Goal: Task Accomplishment & Management: Manage account settings

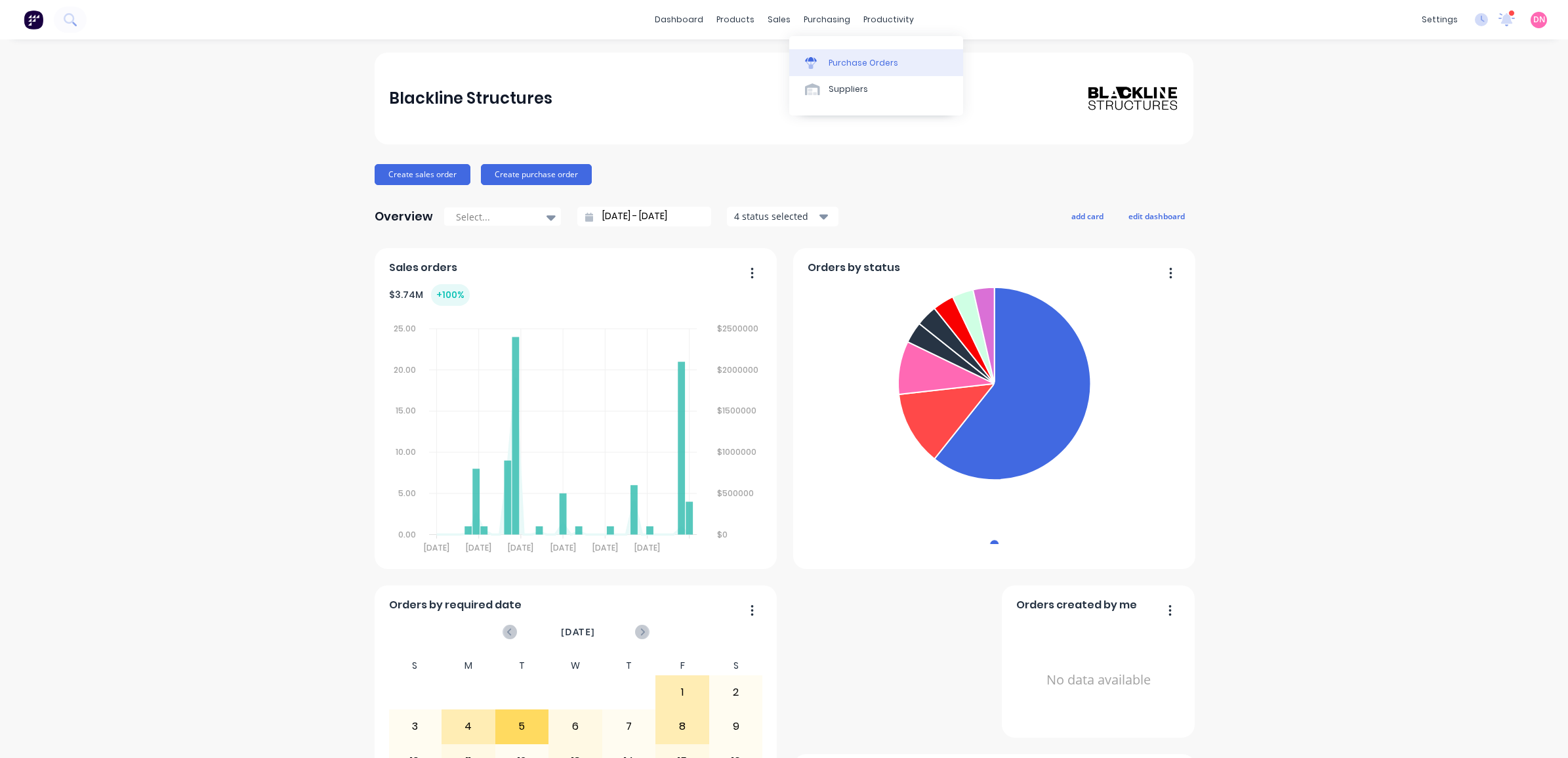
click at [820, 54] on link "Purchase Orders" at bounding box center [876, 62] width 174 height 26
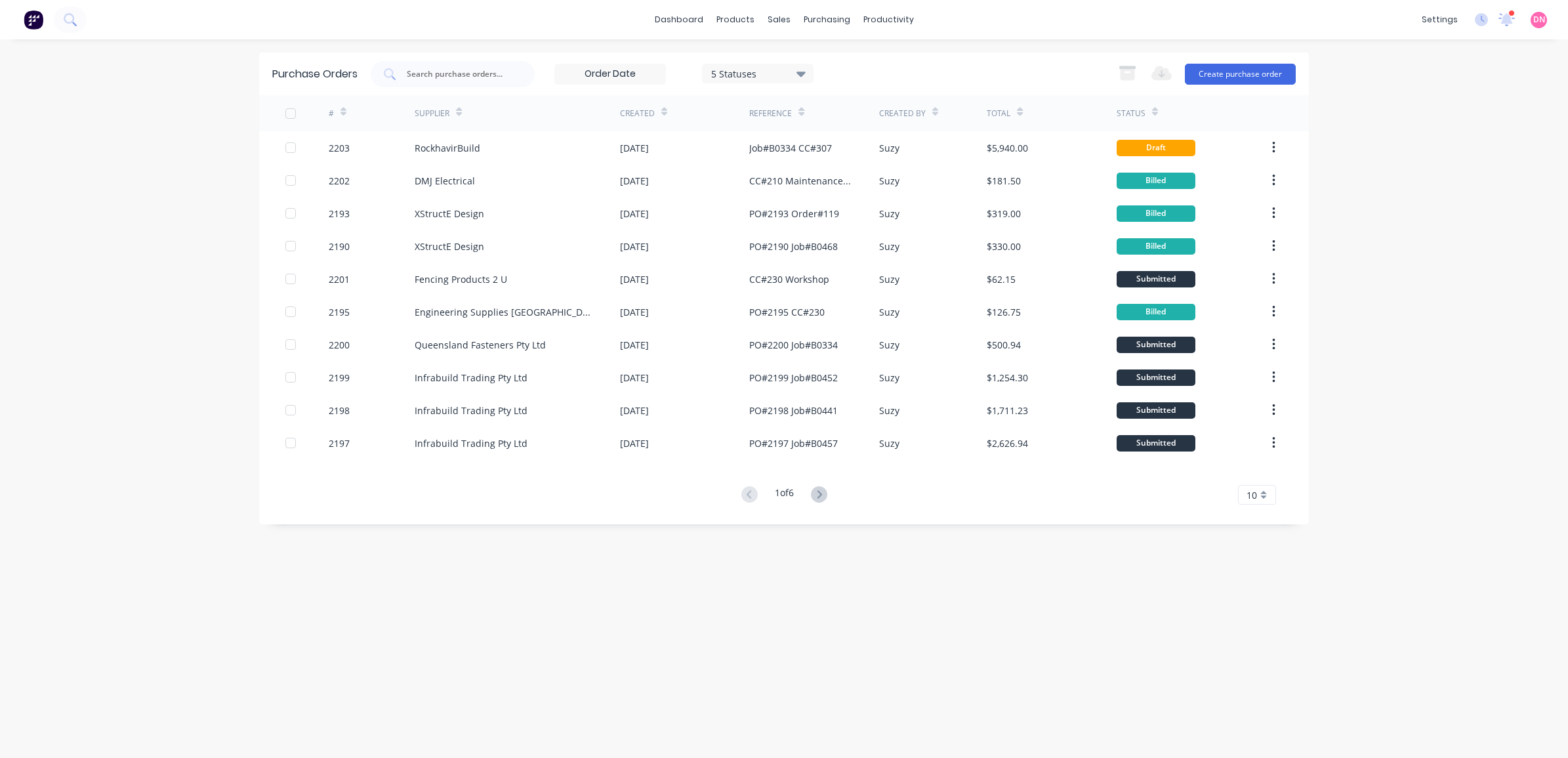
click at [1138, 110] on div "Status" at bounding box center [1131, 114] width 29 height 12
click at [1153, 107] on icon at bounding box center [1155, 112] width 6 height 10
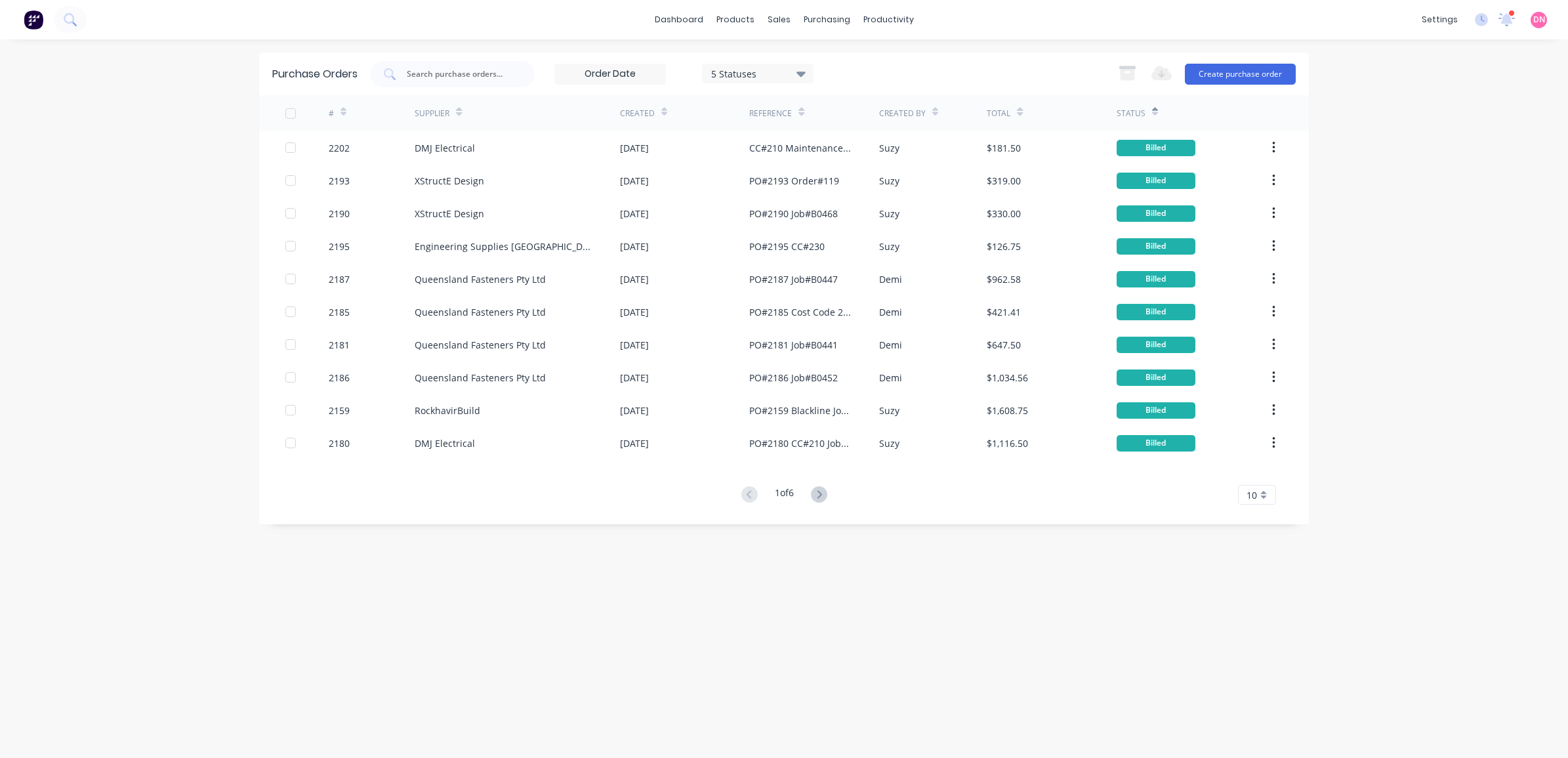
click at [1153, 107] on icon at bounding box center [1155, 112] width 6 height 10
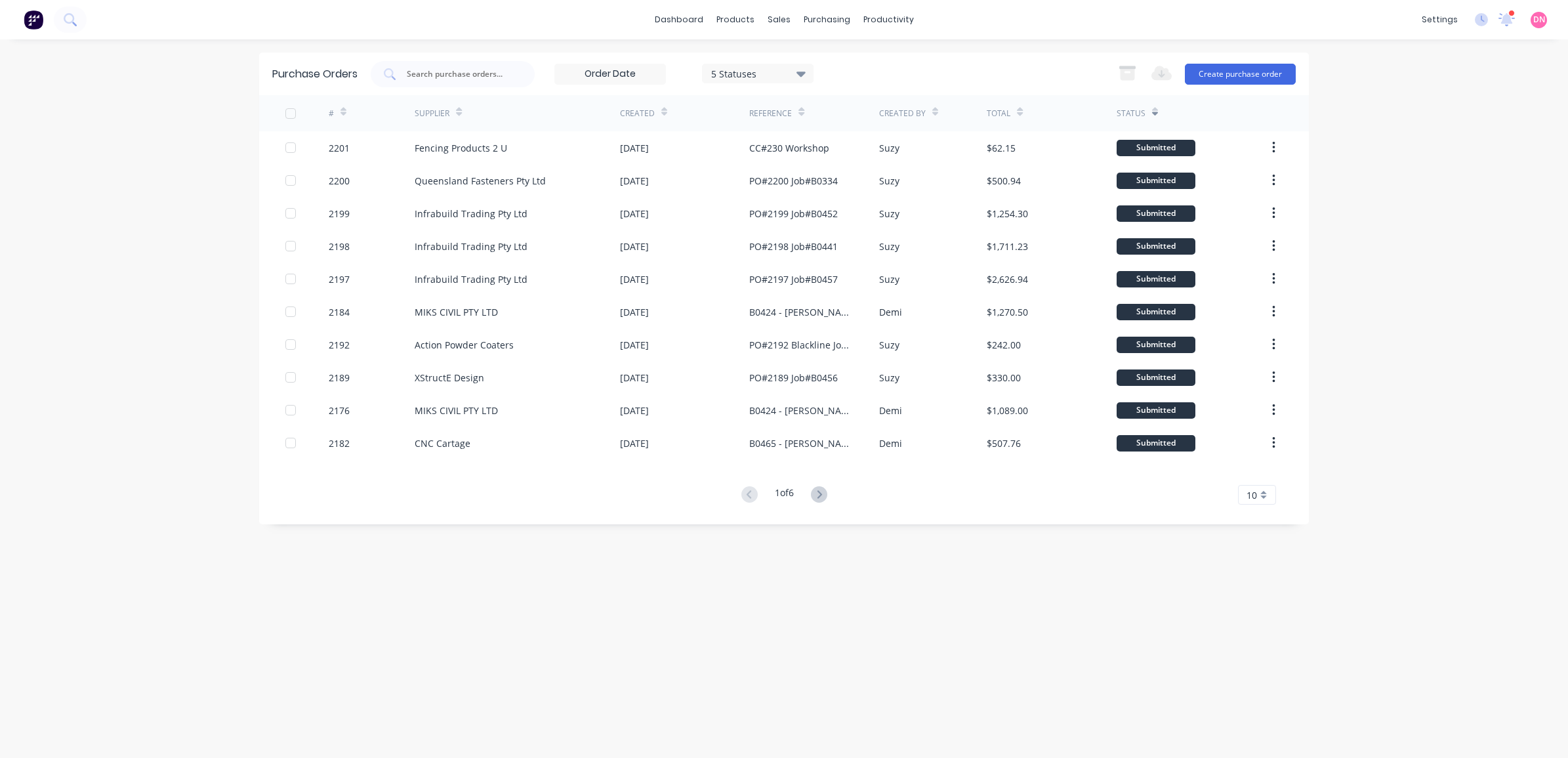
click at [1152, 107] on icon at bounding box center [1155, 112] width 6 height 10
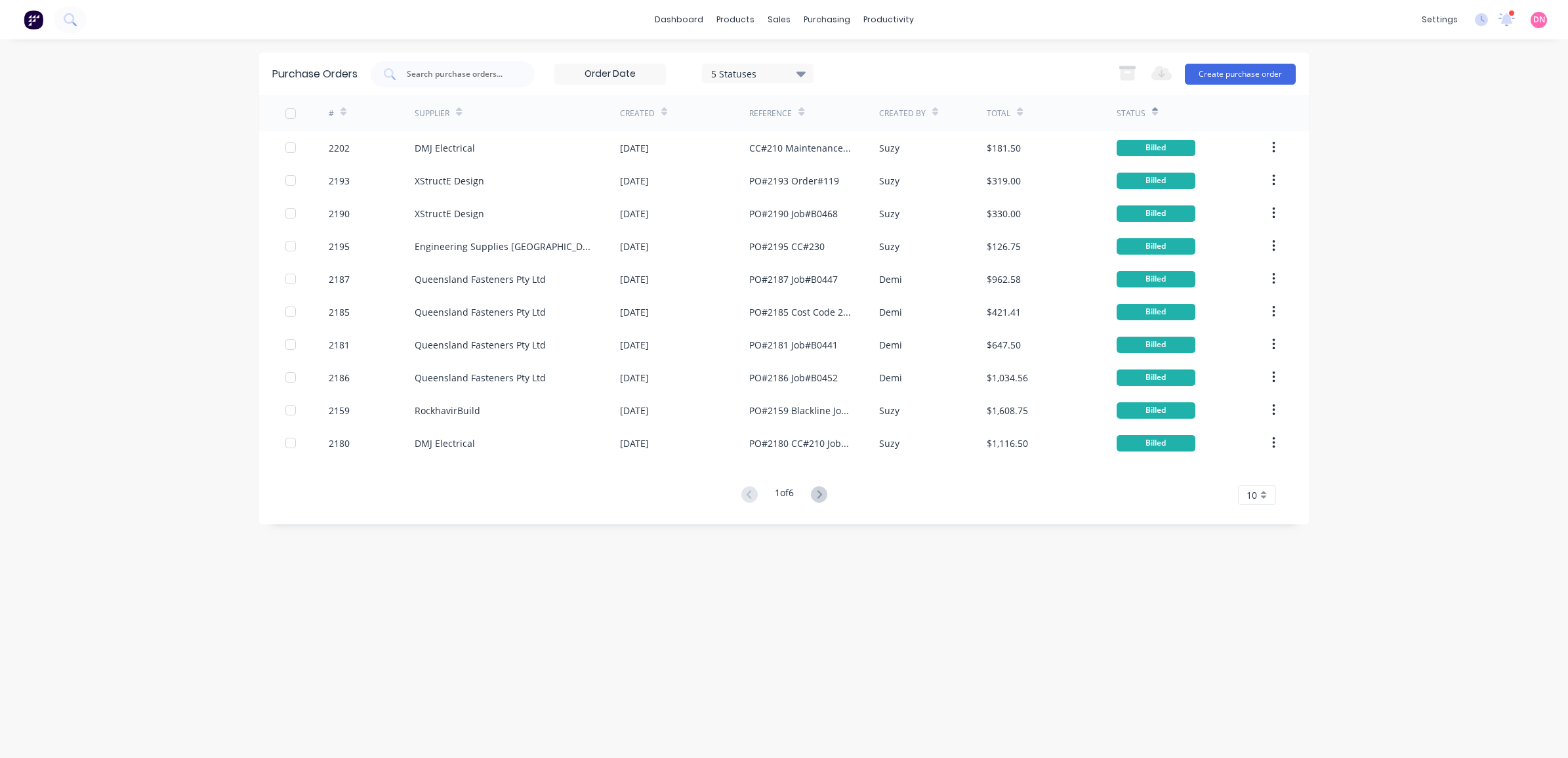
click at [1152, 107] on icon at bounding box center [1155, 112] width 6 height 10
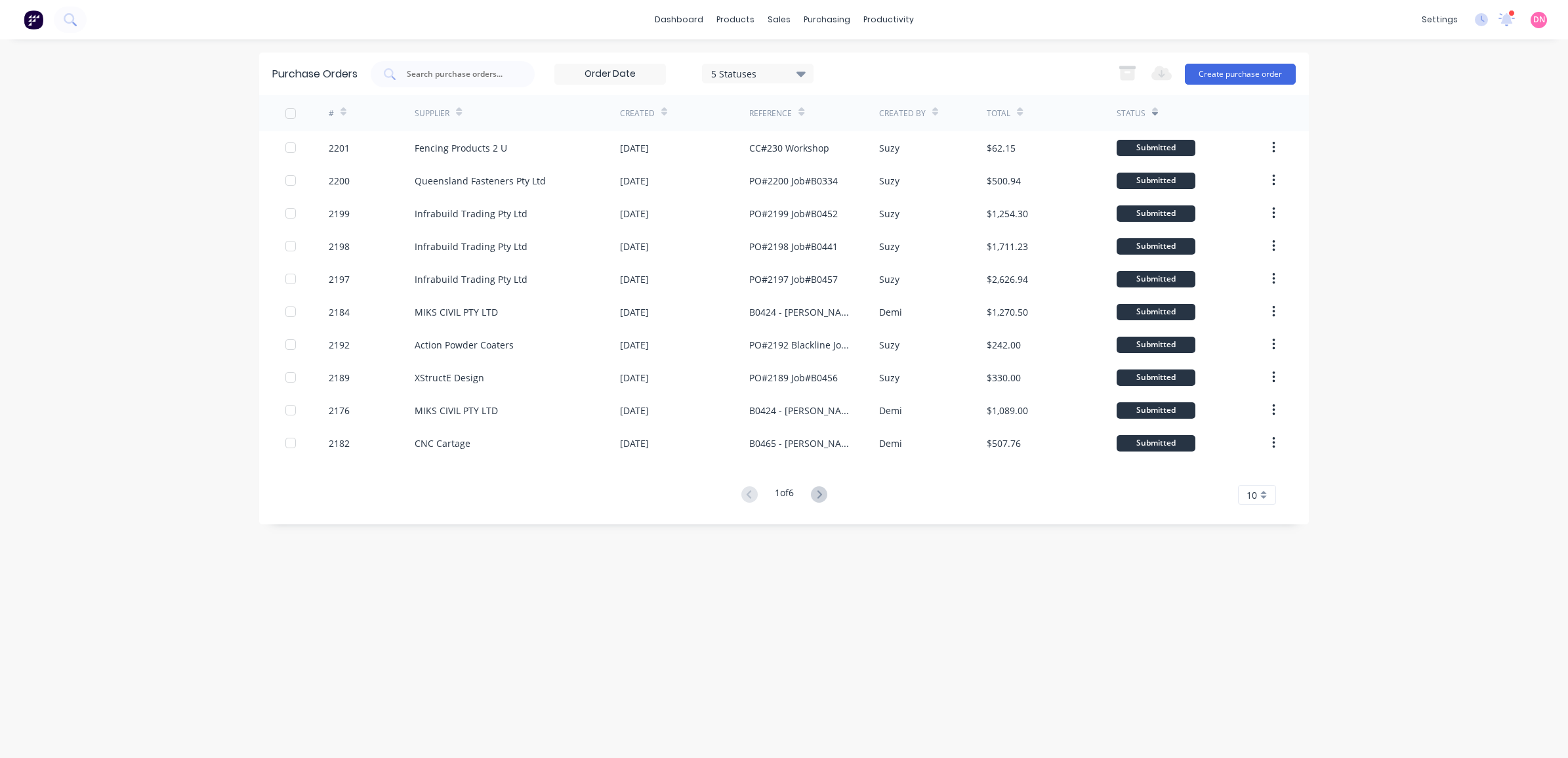
click at [817, 484] on div "# Supplier Created Reference Created By Total Status 2201 Fencing Products 2 U …" at bounding box center [784, 300] width 1049 height 409
click at [817, 490] on icon at bounding box center [819, 494] width 17 height 17
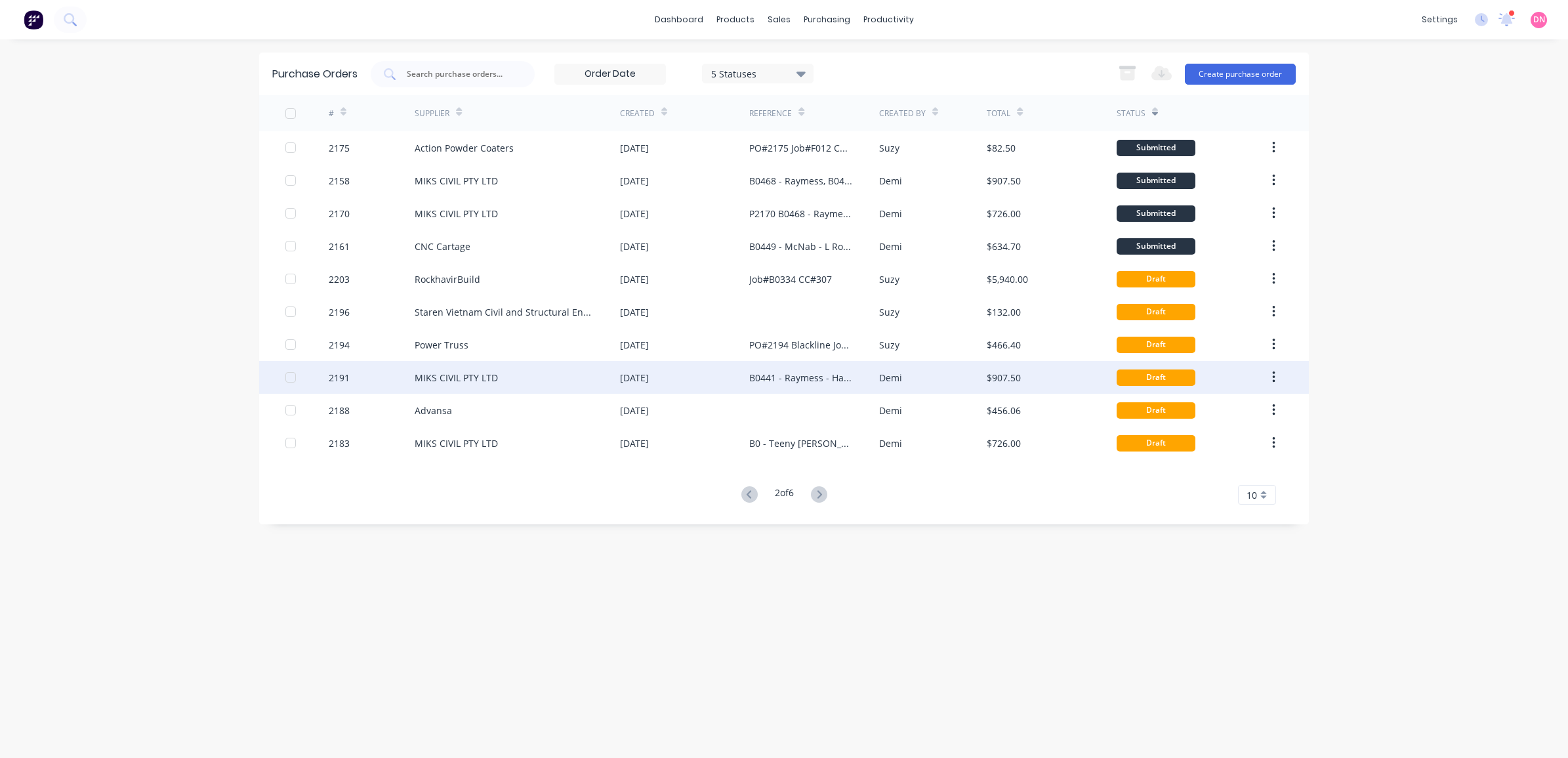
click at [463, 373] on div "MIKS CIVIL PTY LTD" at bounding box center [456, 377] width 83 height 14
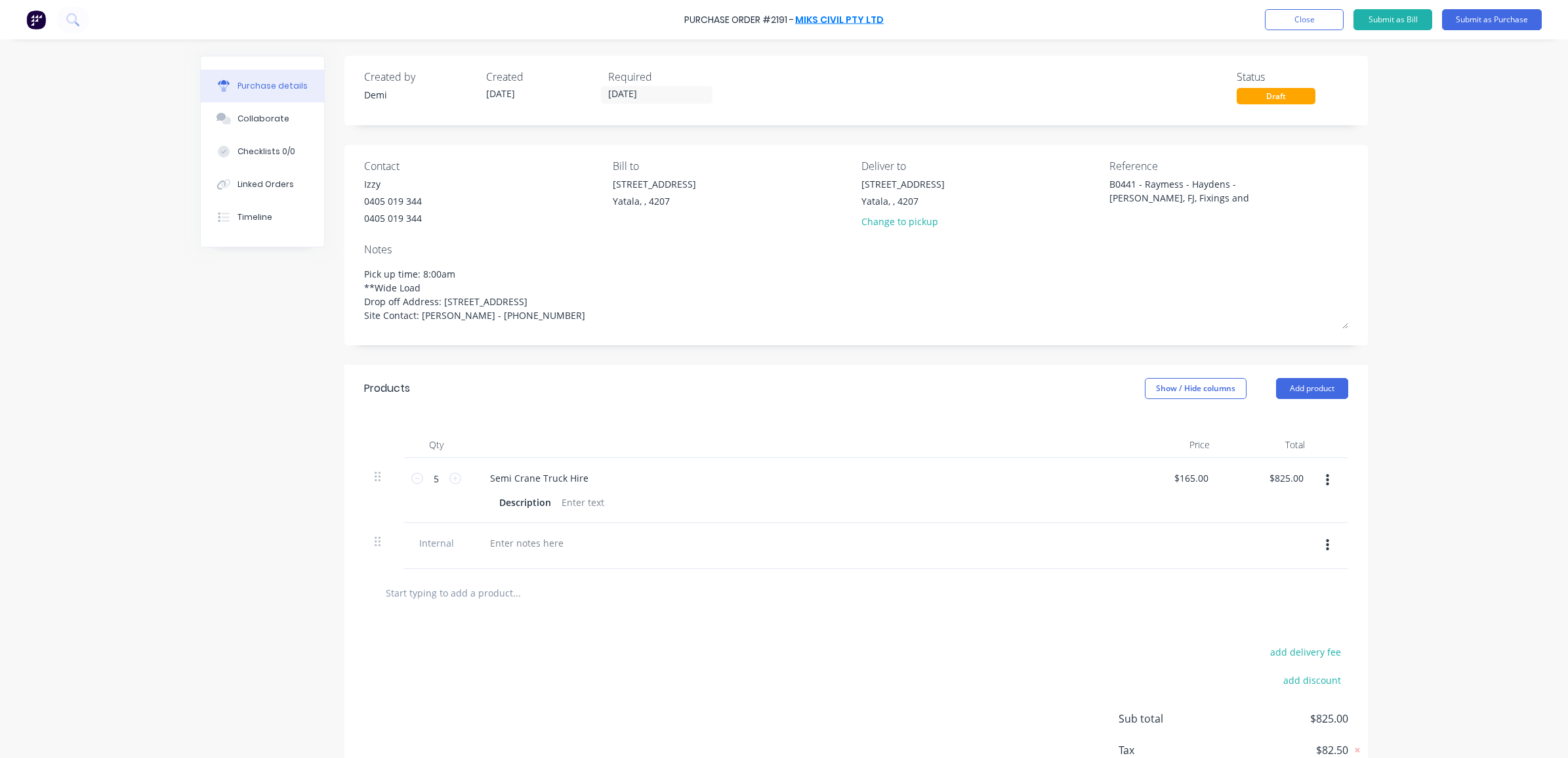
click at [827, 15] on link "MIKS CIVIL PTY LTD" at bounding box center [839, 20] width 89 height 13
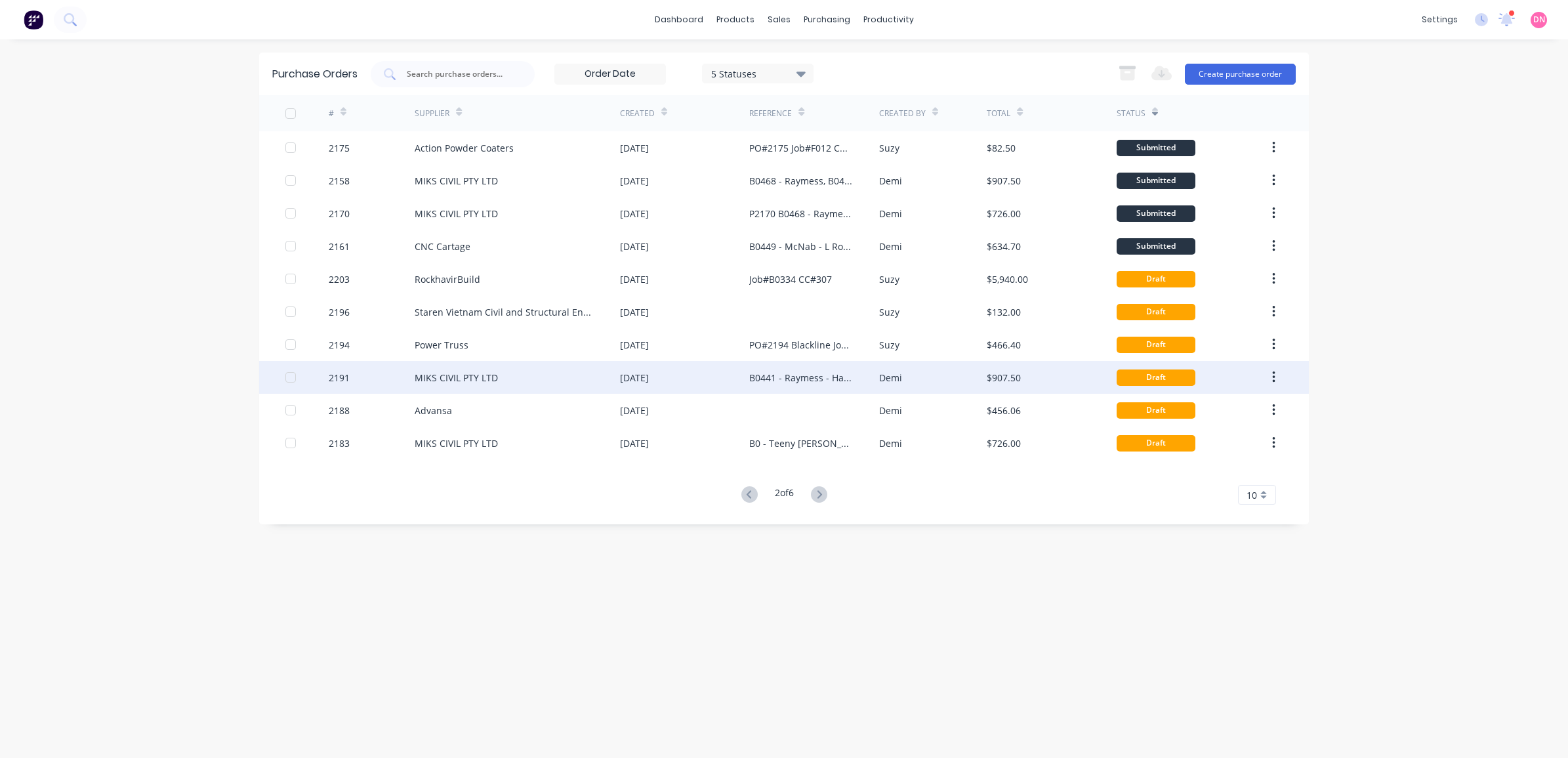
click at [1274, 375] on icon "button" at bounding box center [1274, 377] width 3 height 15
click at [987, 374] on div "$907.50" at bounding box center [1003, 377] width 34 height 14
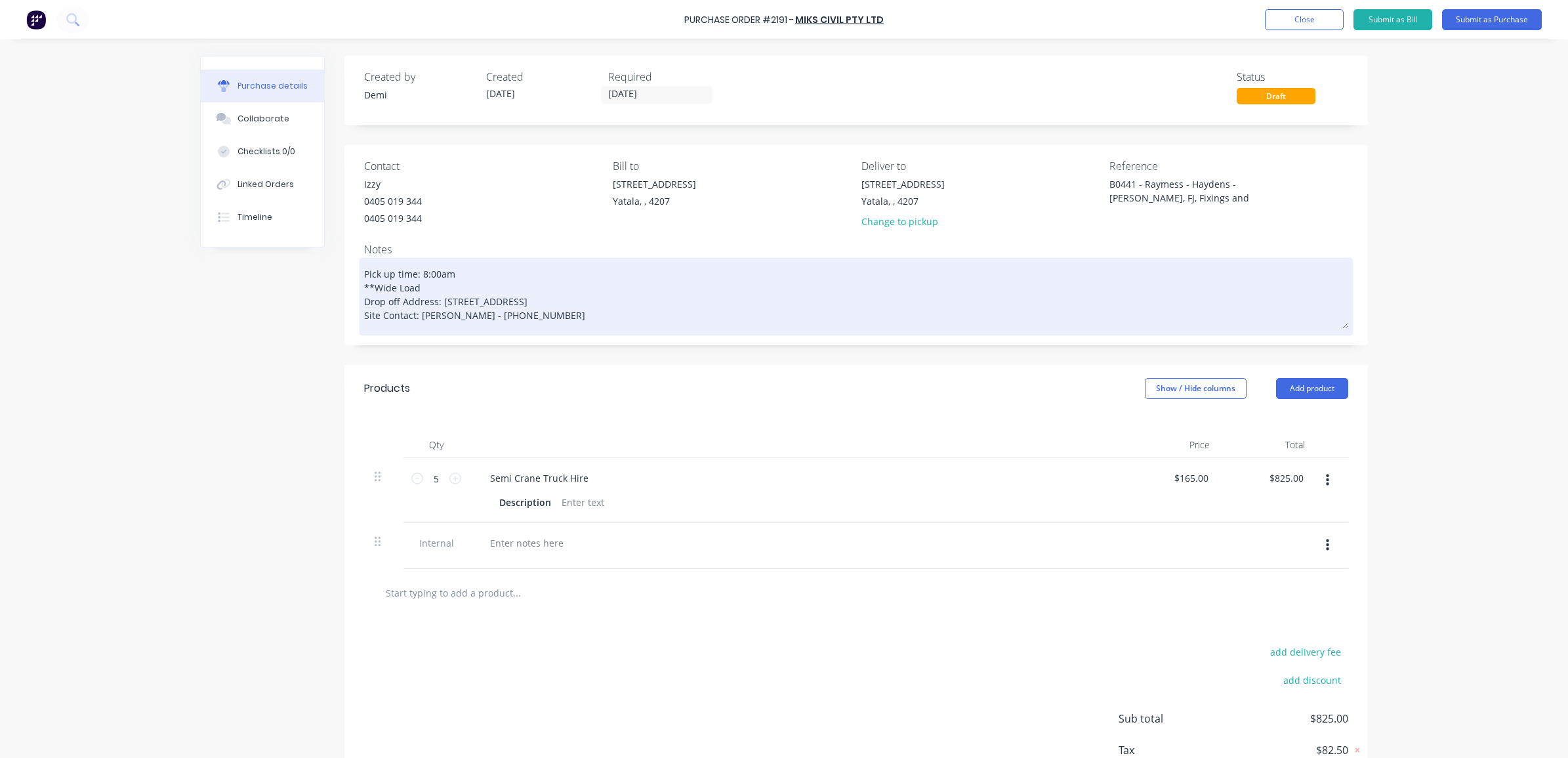
drag, startPoint x: 846, startPoint y: 4, endPoint x: 1248, endPoint y: 264, distance: 478.8
click at [1248, 264] on textarea "Pick up time: 8:00am **Wide Load Drop off Address: [STREET_ADDRESS] Site Contac…" at bounding box center [856, 295] width 984 height 68
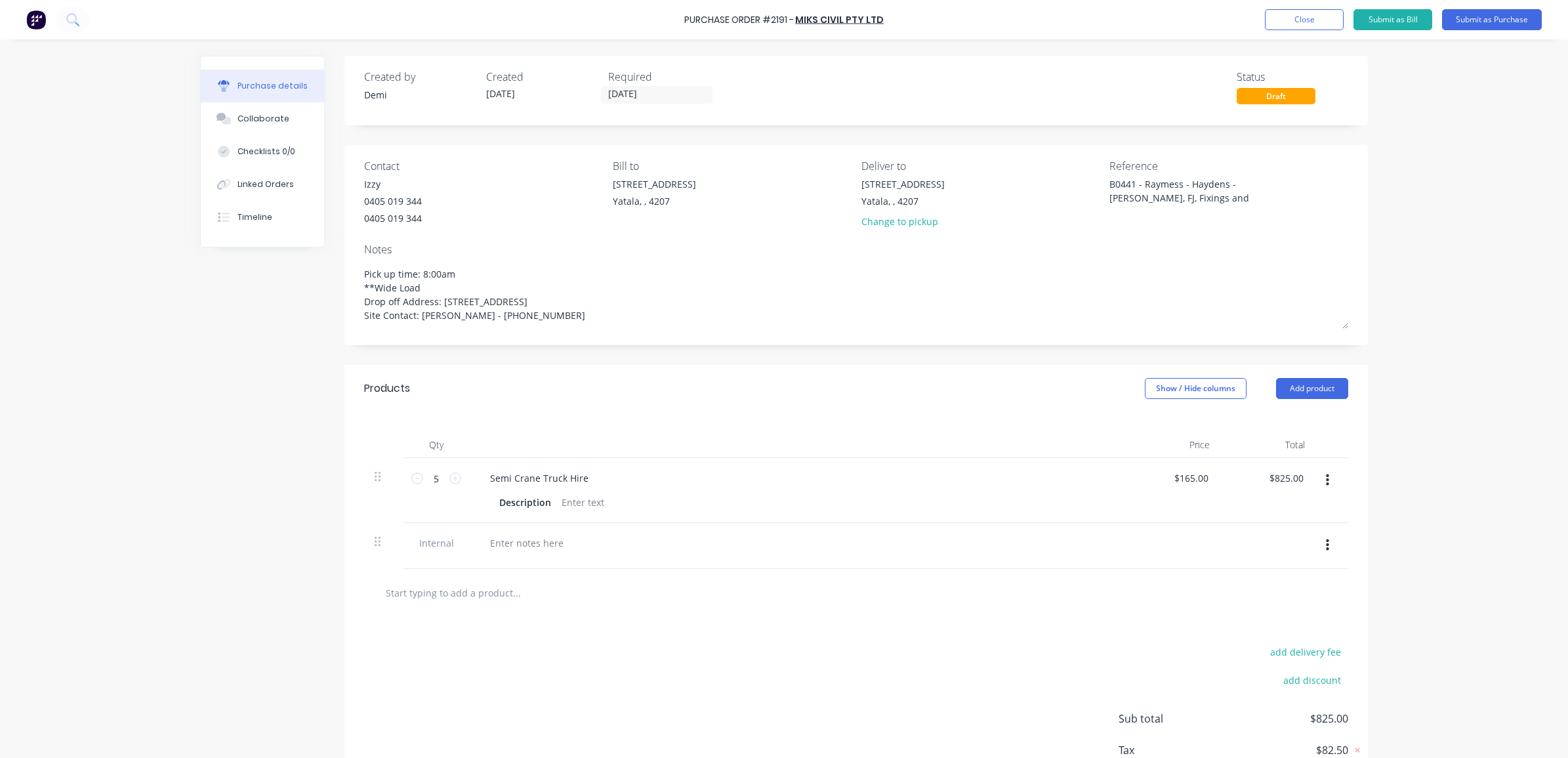
scroll to position [90, 0]
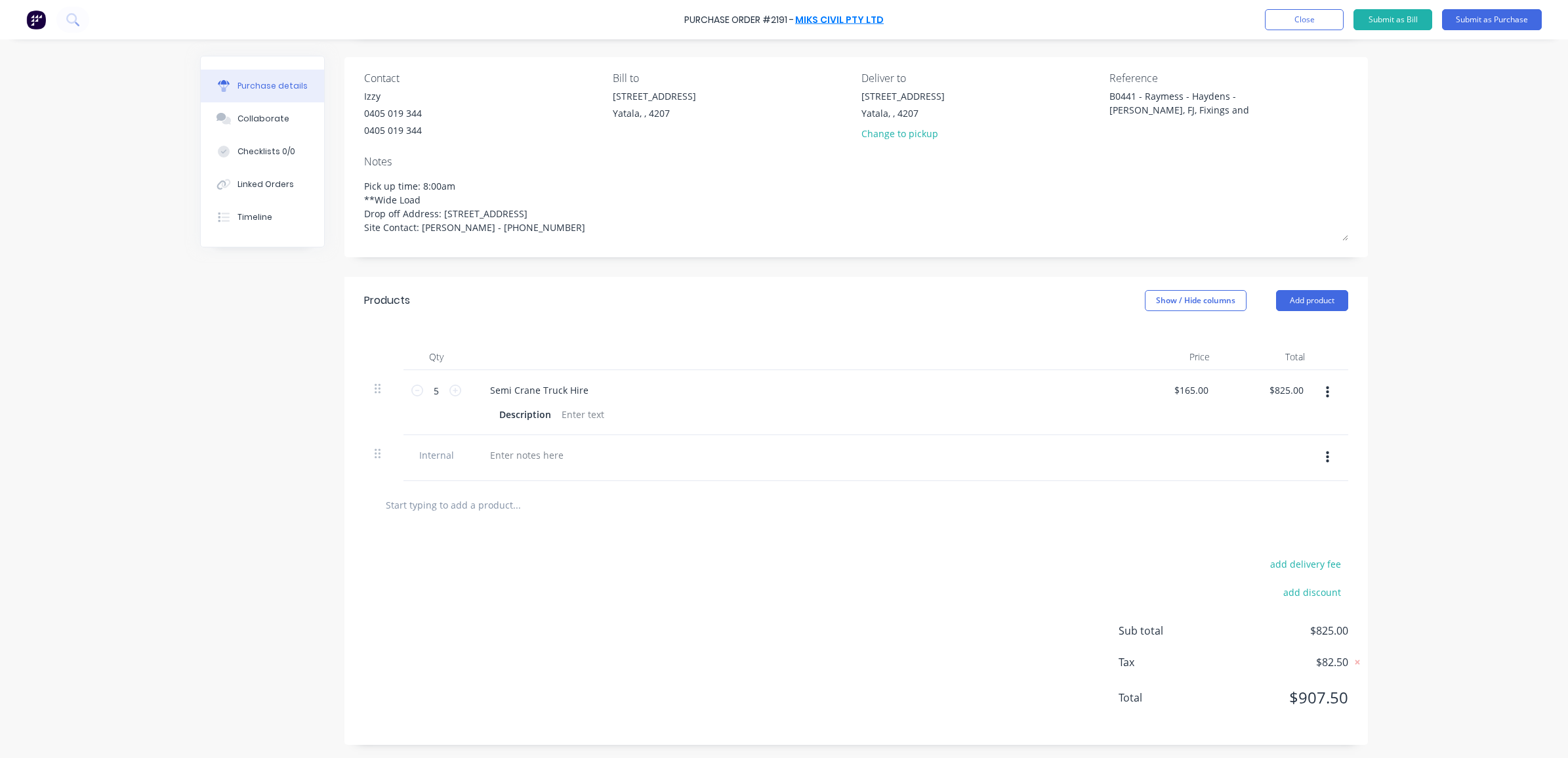
click at [861, 19] on link "MIKS CIVIL PTY LTD" at bounding box center [839, 20] width 89 height 13
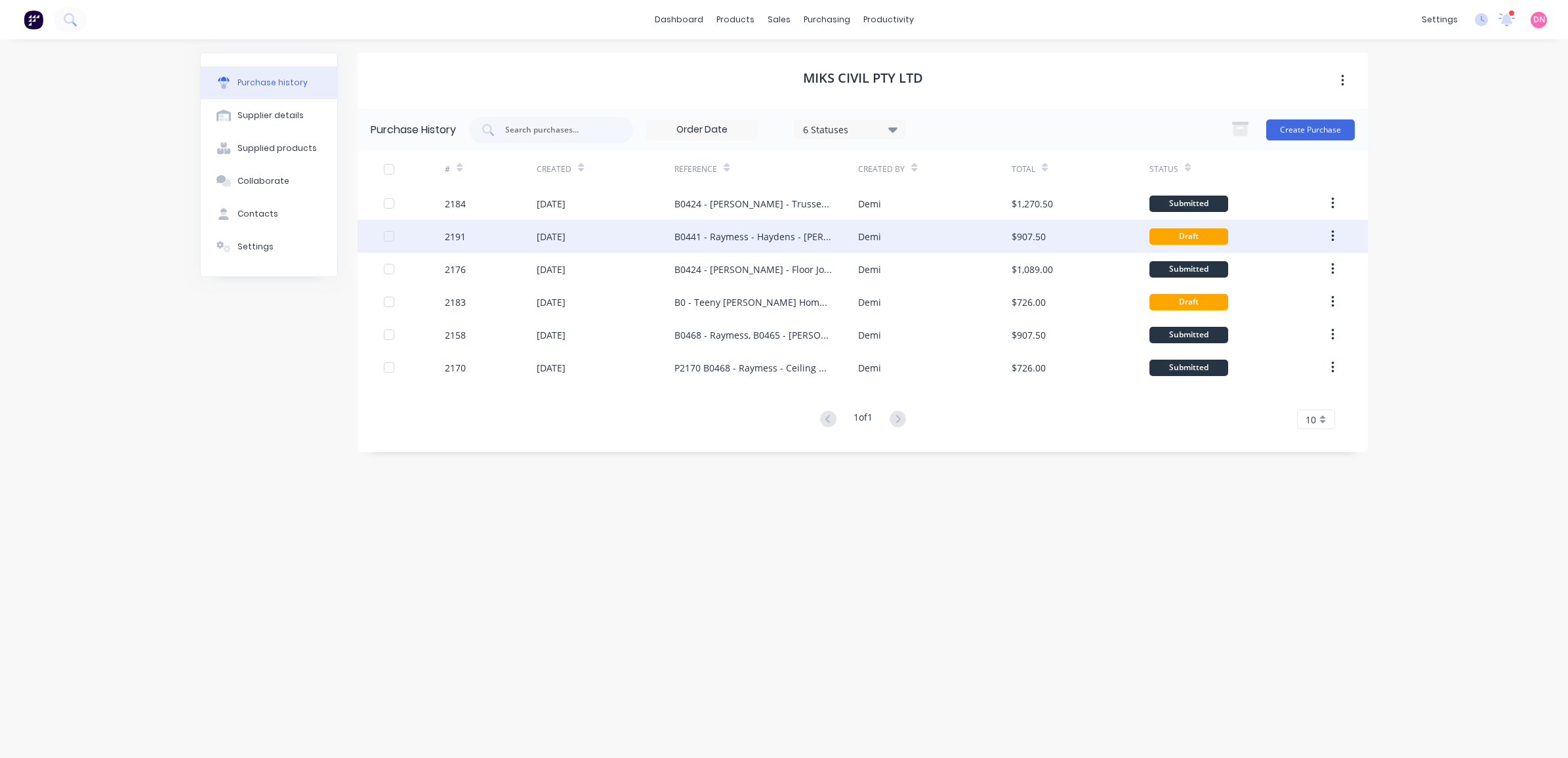
click at [1335, 237] on button "button" at bounding box center [1332, 236] width 31 height 23
click at [766, 233] on div "B0441 - Raymess - Haydens - [PERSON_NAME], FJ, Fixings and Accessories" at bounding box center [753, 236] width 158 height 14
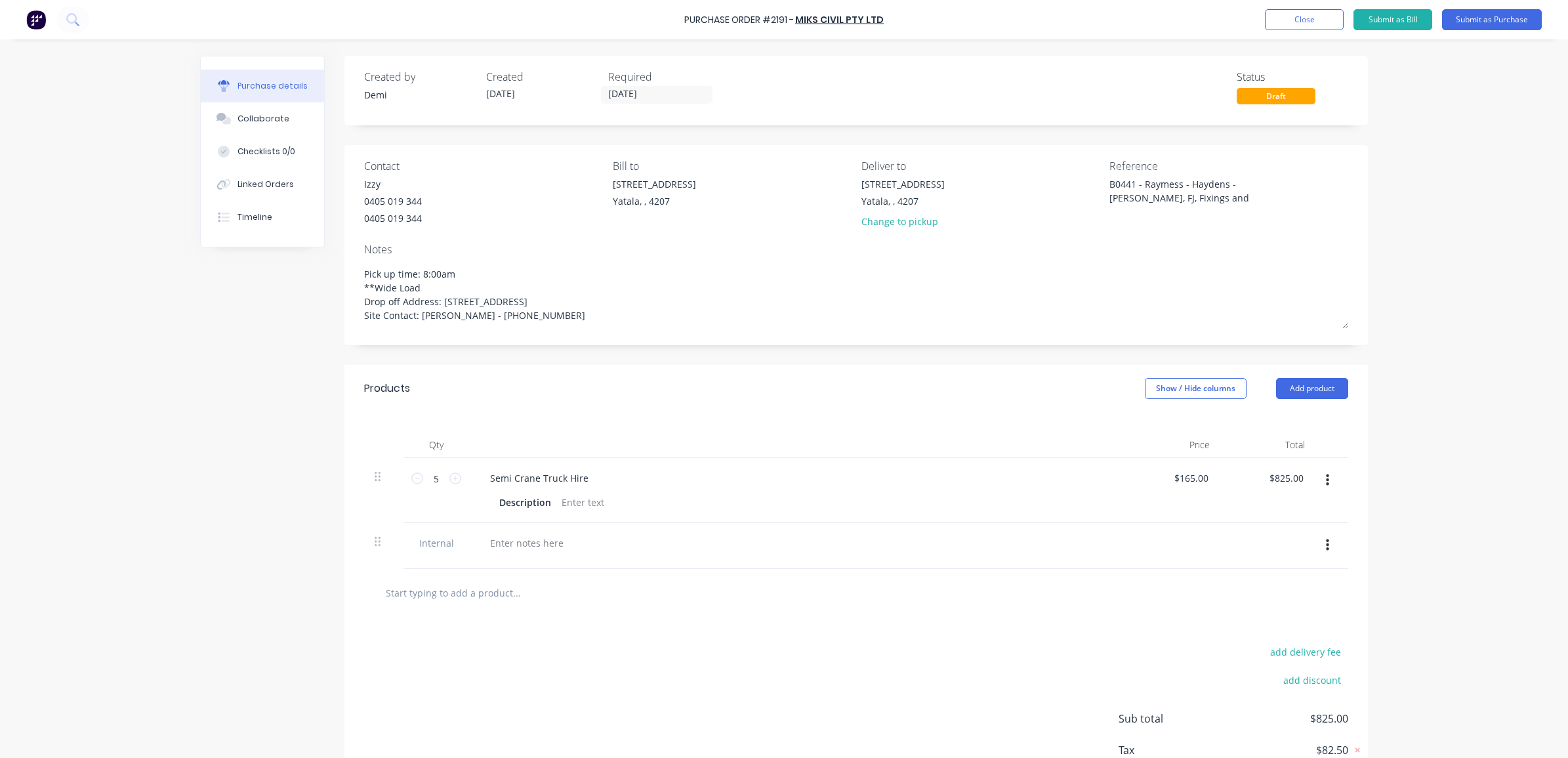
drag, startPoint x: 838, startPoint y: 19, endPoint x: 782, endPoint y: 51, distance: 64.5
click at [782, 51] on div "Purchase details Collaborate Checklists 0/0 Linked Orders Timeline Created by […" at bounding box center [784, 359] width 1194 height 693
click at [379, 202] on div "0405 019 344" at bounding box center [393, 201] width 57 height 14
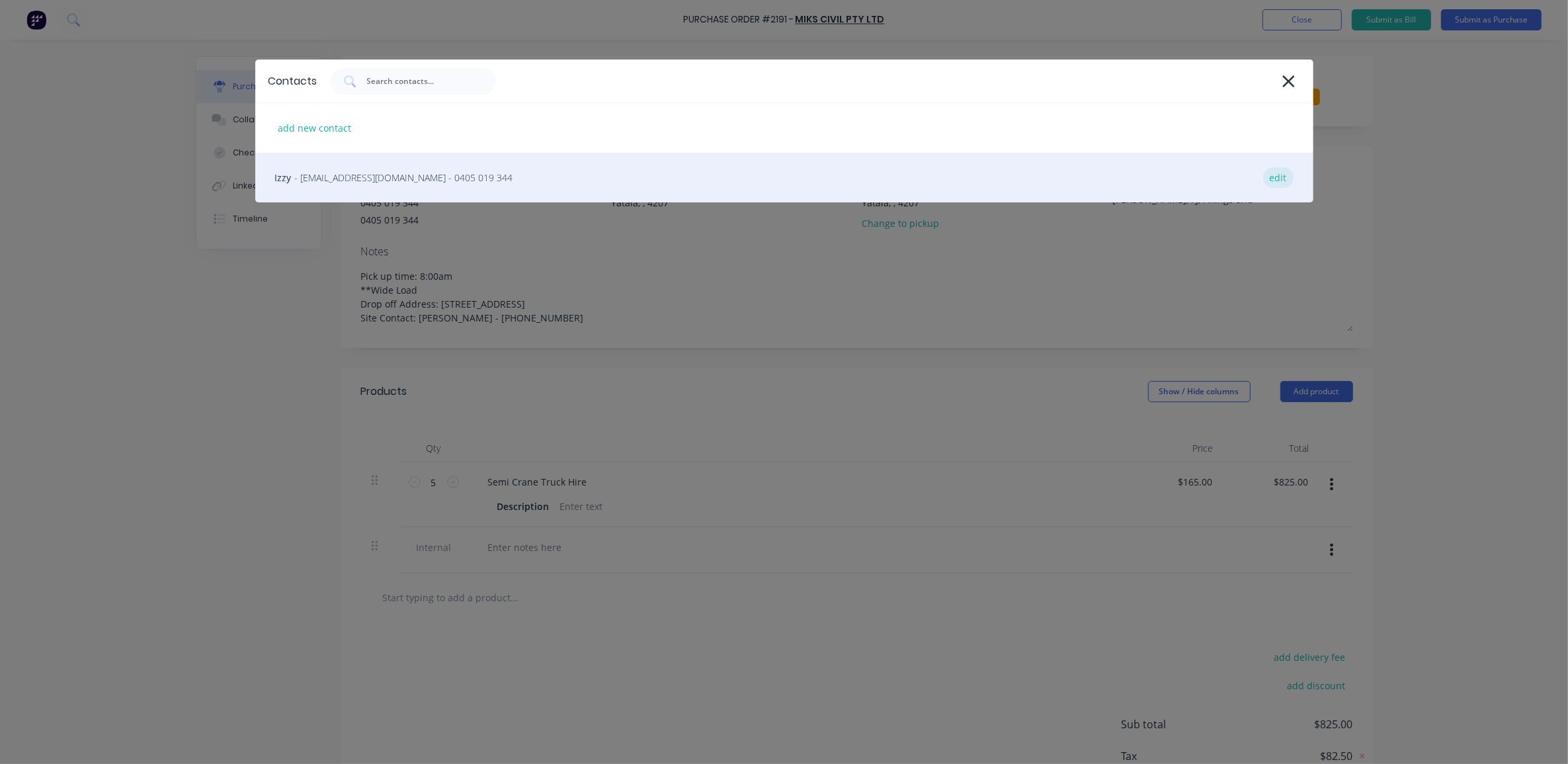
type textarea "x"
click at [1275, 183] on div "edit" at bounding box center [1278, 178] width 30 height 20
select select "AU"
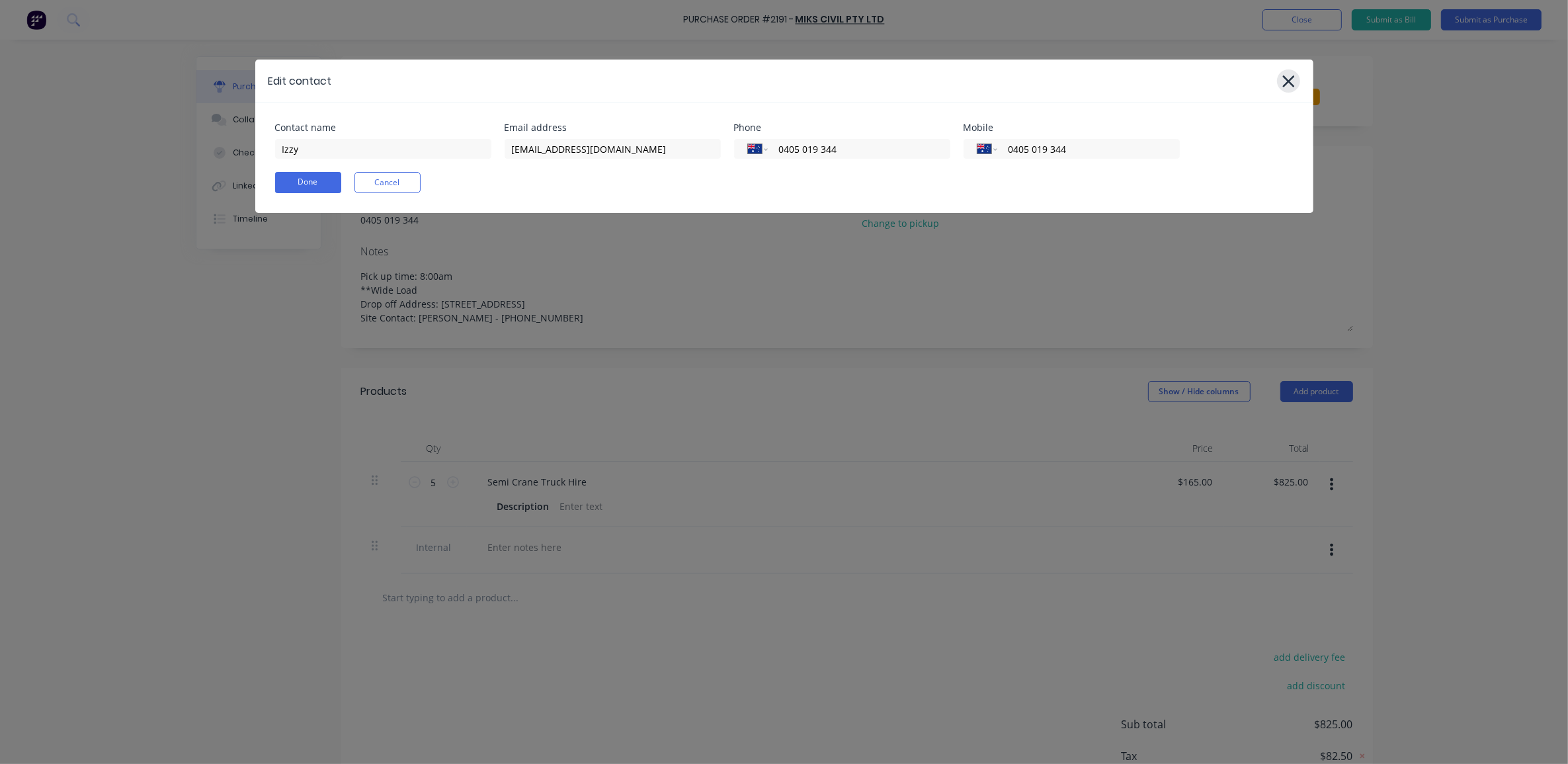
click at [1278, 83] on div at bounding box center [1289, 81] width 23 height 23
click at [1282, 83] on icon at bounding box center [1289, 81] width 14 height 19
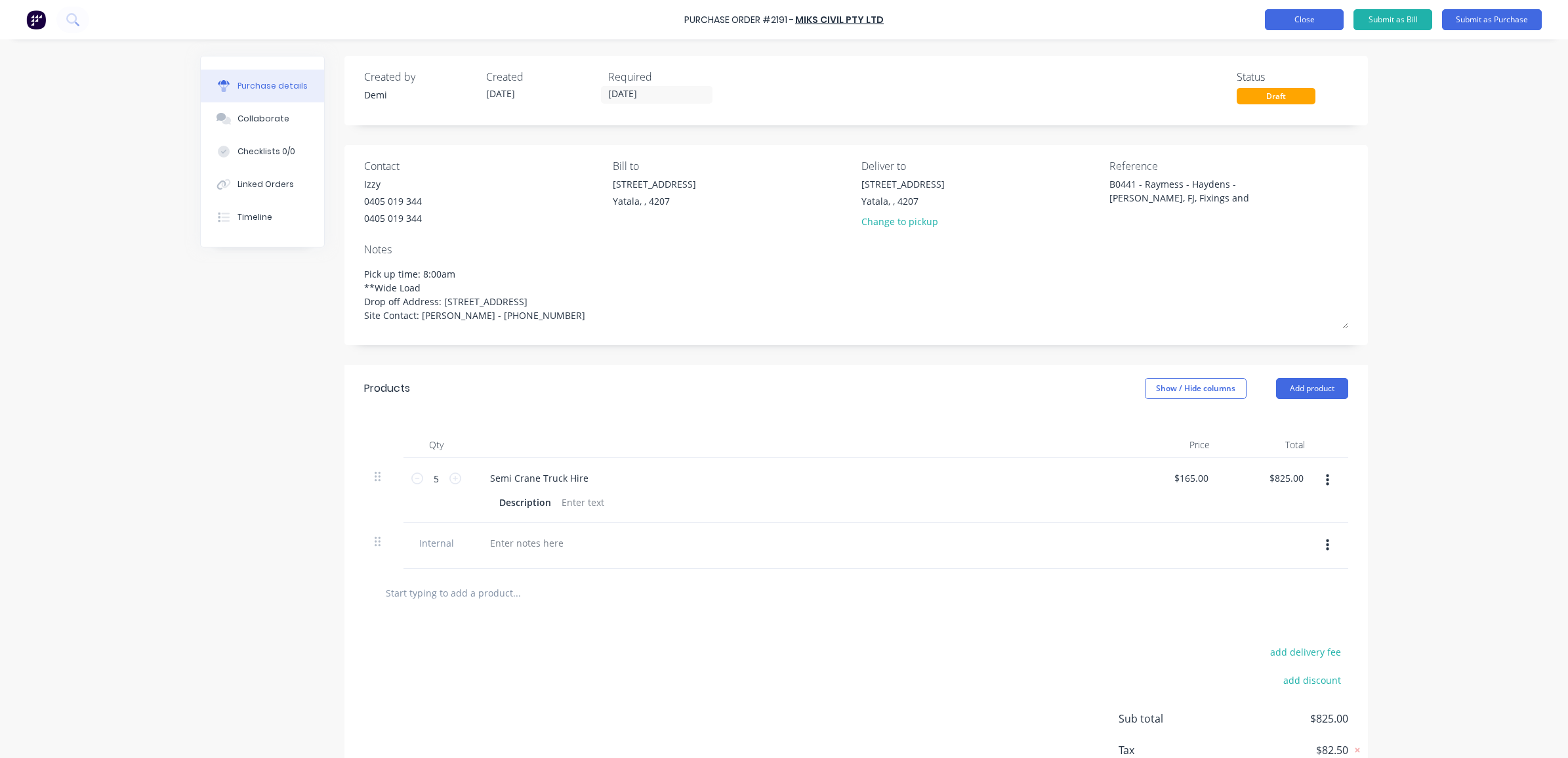
type textarea "x"
click at [1316, 19] on button "Close" at bounding box center [1304, 19] width 79 height 21
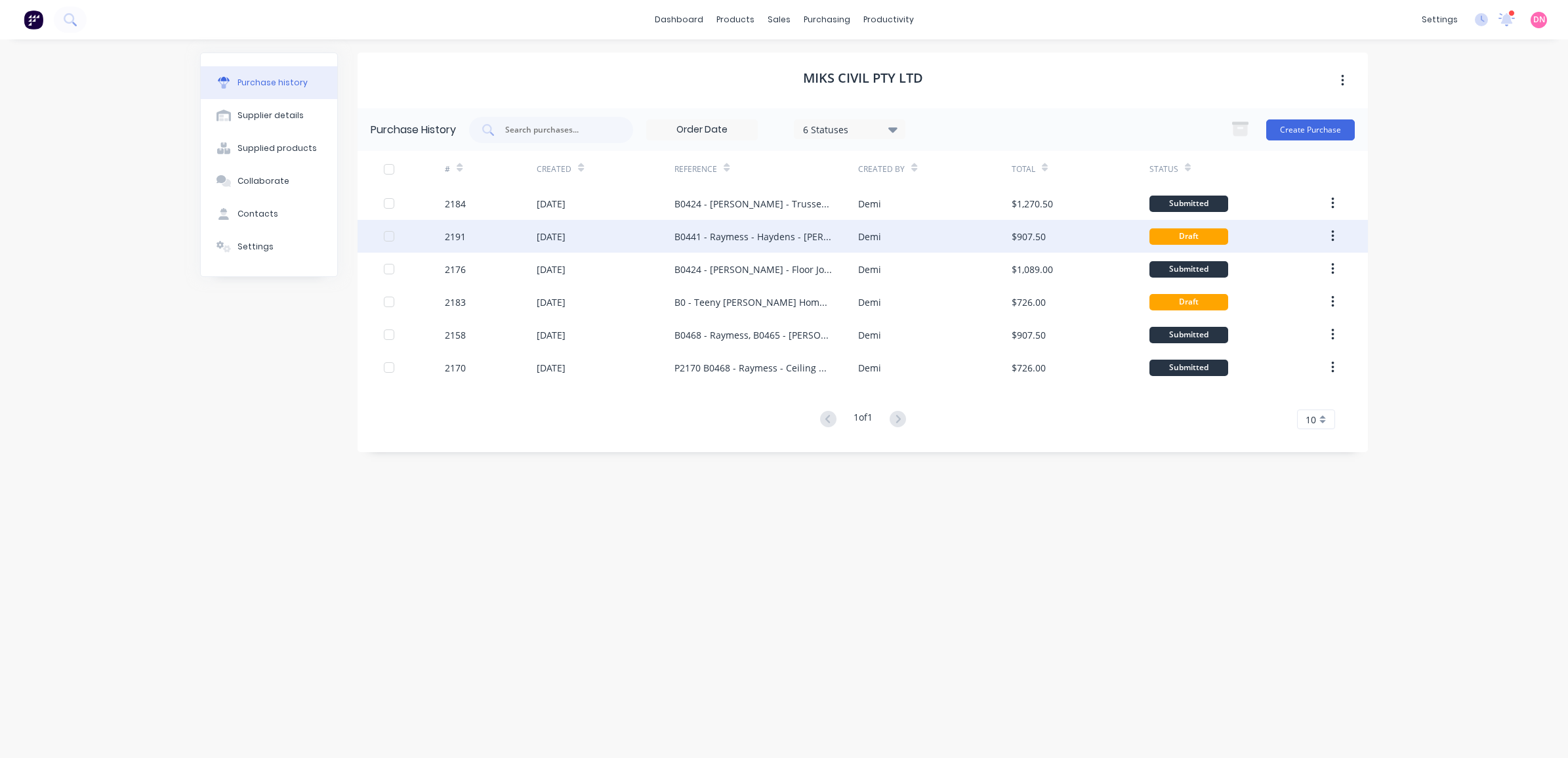
click at [1335, 233] on button "button" at bounding box center [1332, 236] width 31 height 23
click at [1318, 303] on div "Duplicate" at bounding box center [1286, 297] width 101 height 19
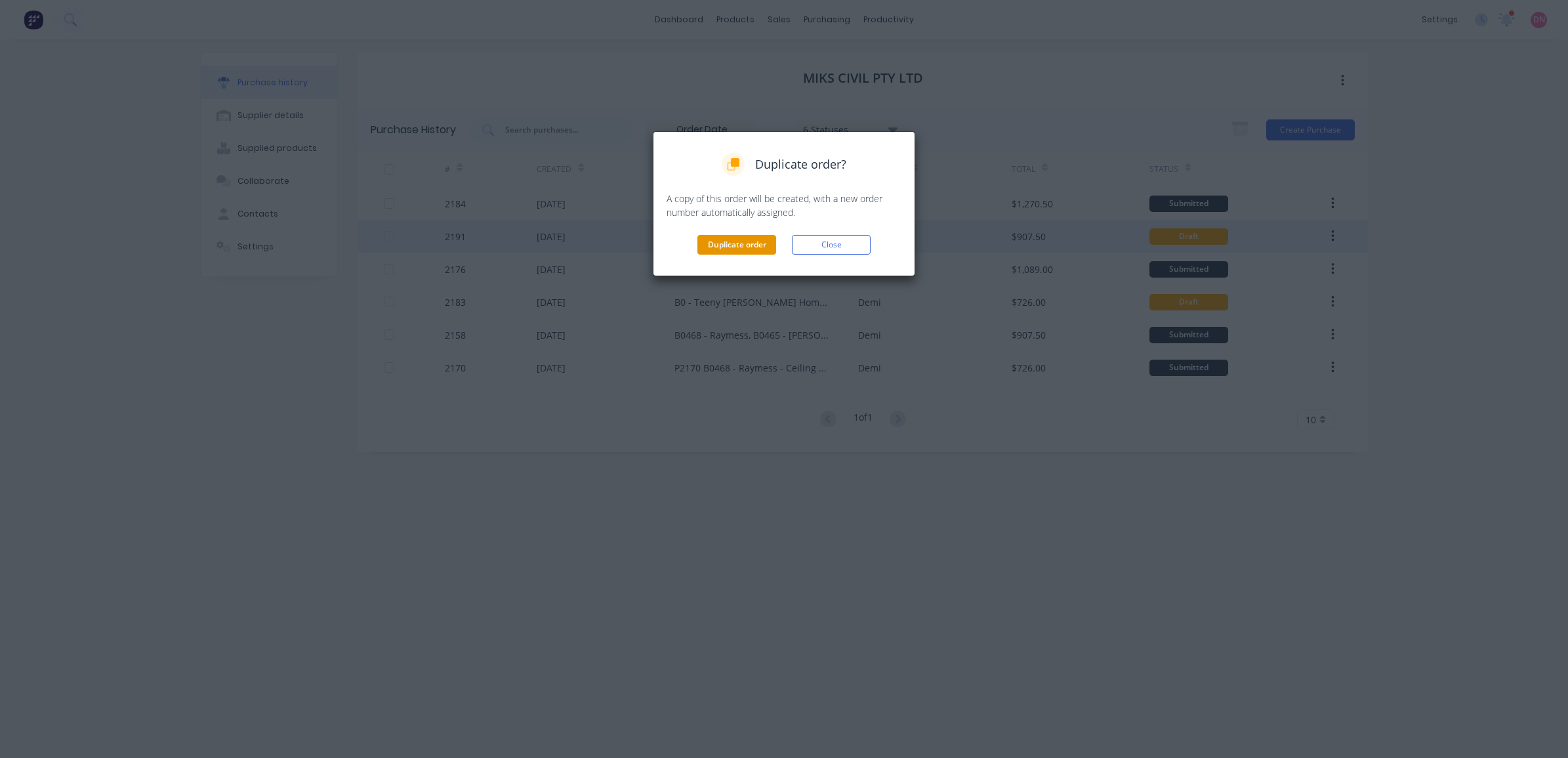
click at [759, 248] on button "Duplicate order" at bounding box center [737, 244] width 79 height 19
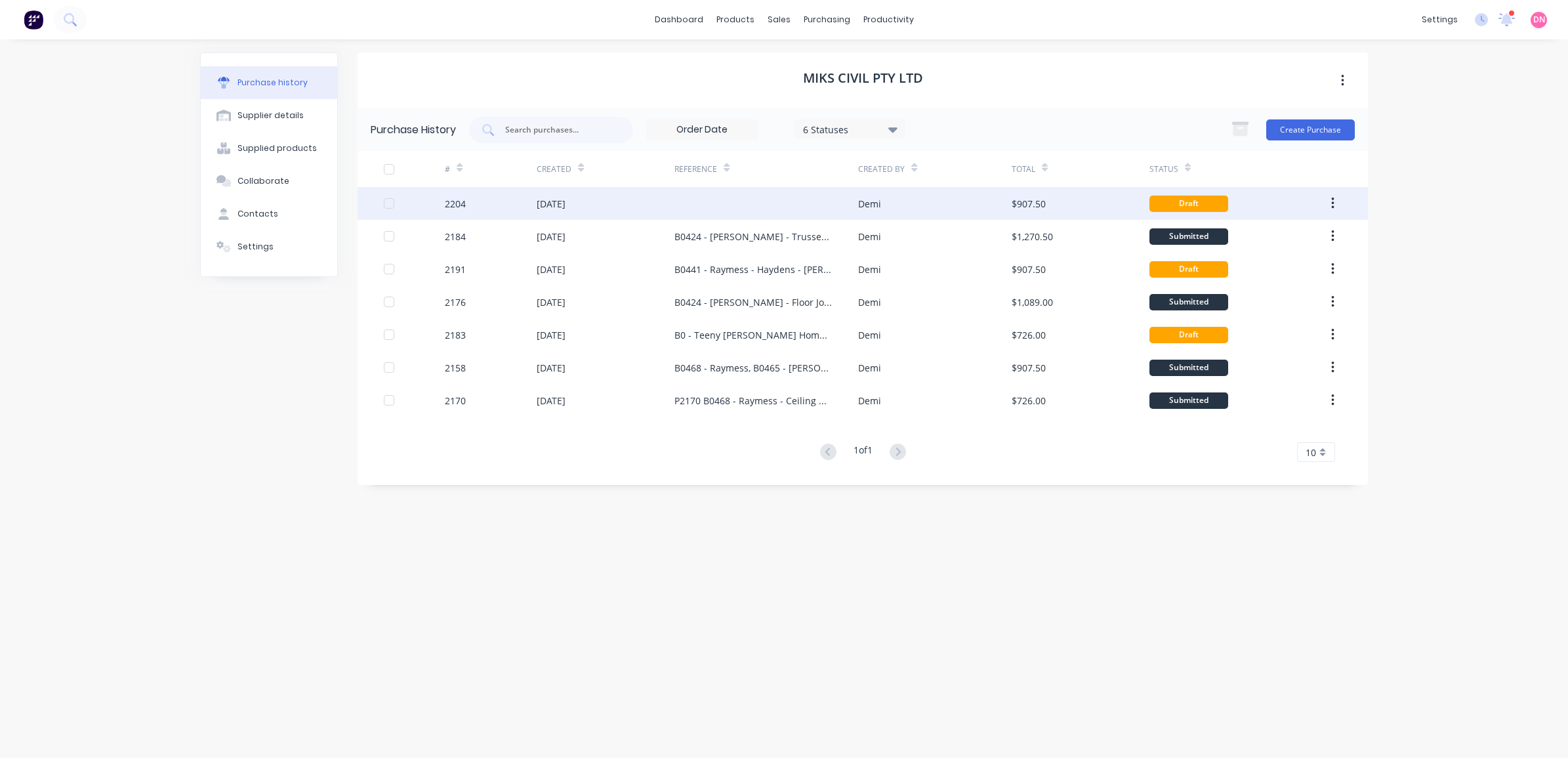
click at [1331, 199] on icon "button" at bounding box center [1332, 204] width 3 height 15
click at [1310, 230] on div "Archive" at bounding box center [1286, 238] width 101 height 19
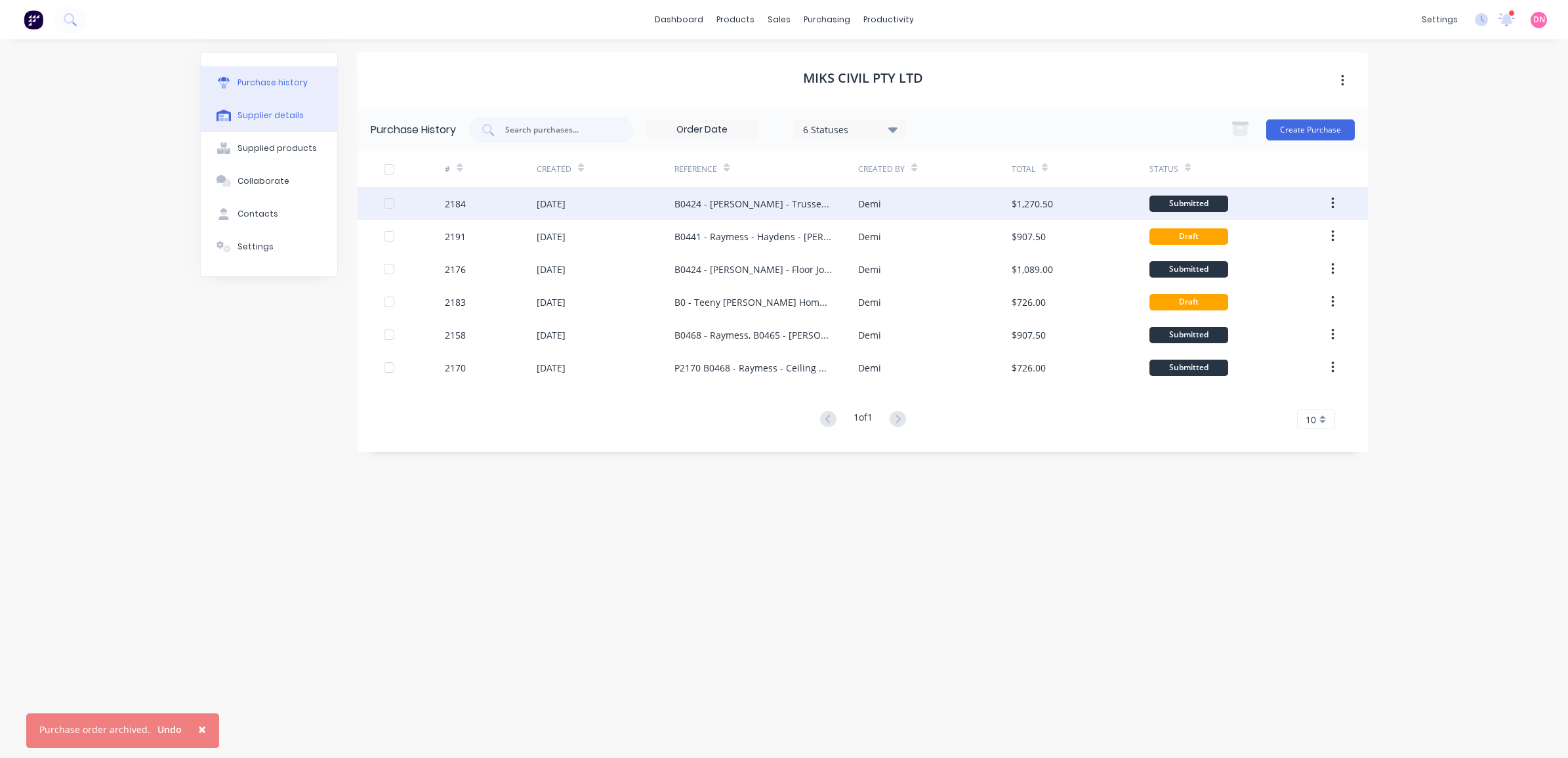
click at [284, 108] on button "Supplier details" at bounding box center [269, 115] width 136 height 33
select select "AU"
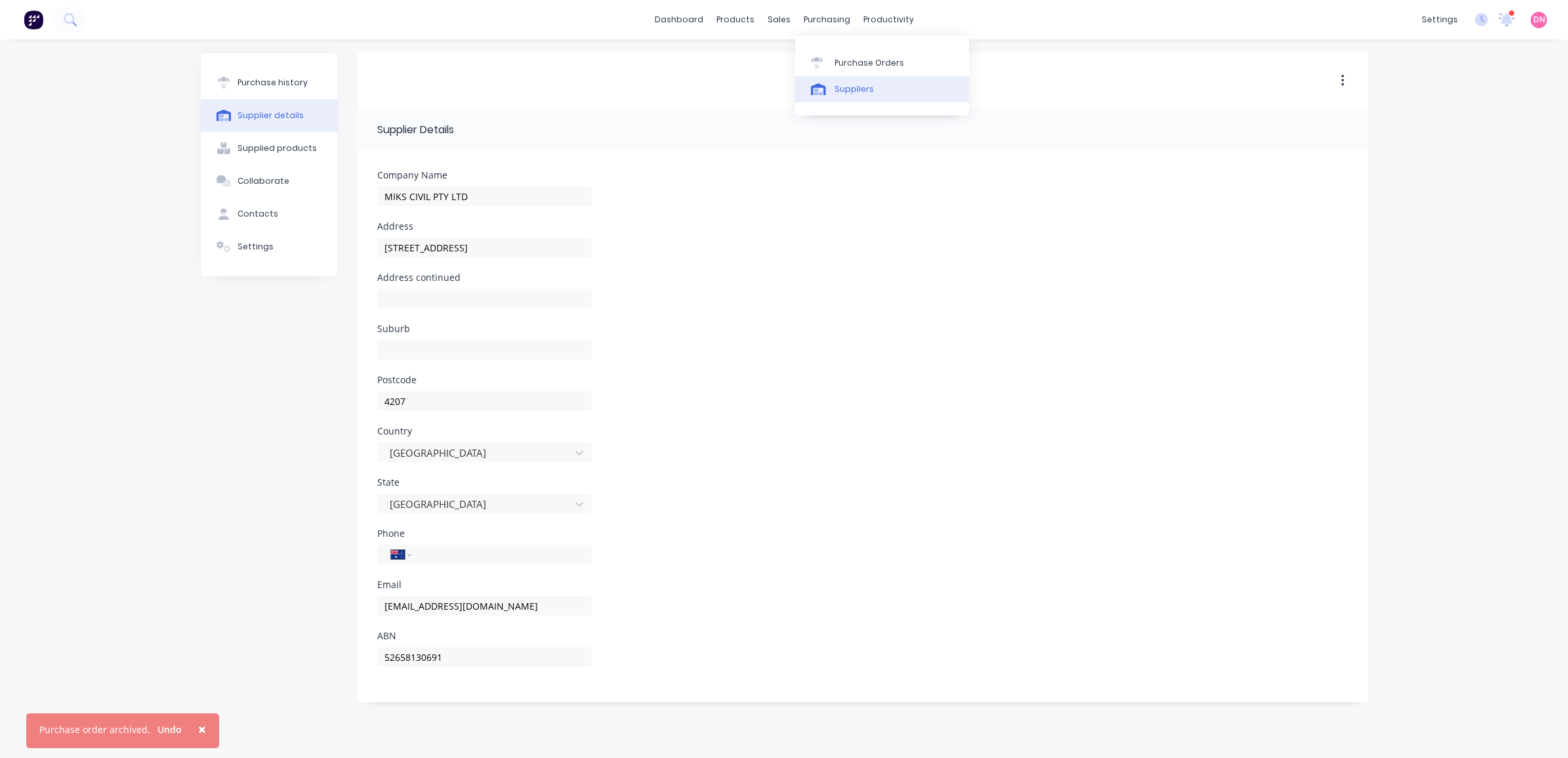
click at [833, 86] on link "Suppliers" at bounding box center [882, 89] width 174 height 26
